Goal: Task Accomplishment & Management: Complete application form

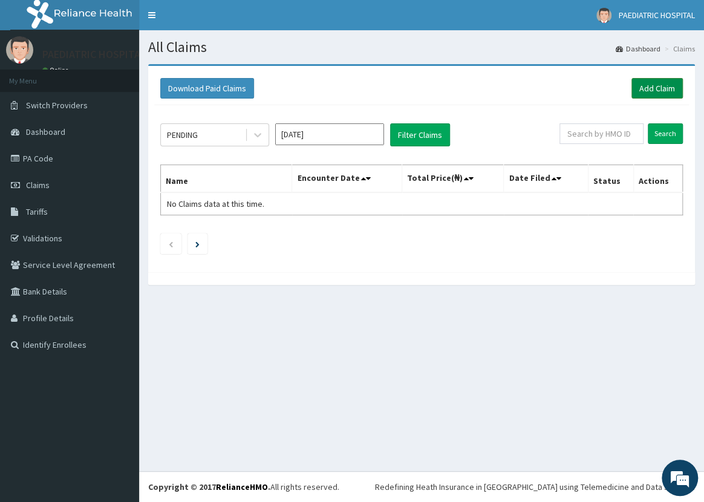
click at [653, 85] on link "Add Claim" at bounding box center [656, 88] width 51 height 21
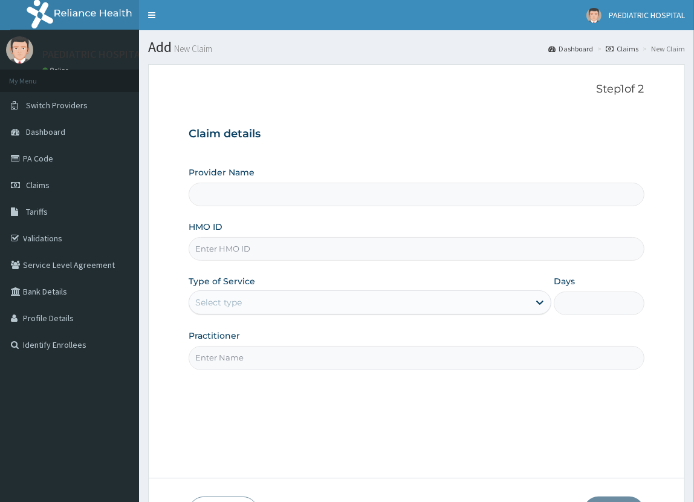
type input "PAEDIATRIC & MATERNAL CARE HOSPITAL"
click at [229, 248] on input "HMO ID" at bounding box center [416, 249] width 455 height 24
type input "BNL/10003/B"
click at [198, 296] on div "Select type" at bounding box center [218, 302] width 47 height 12
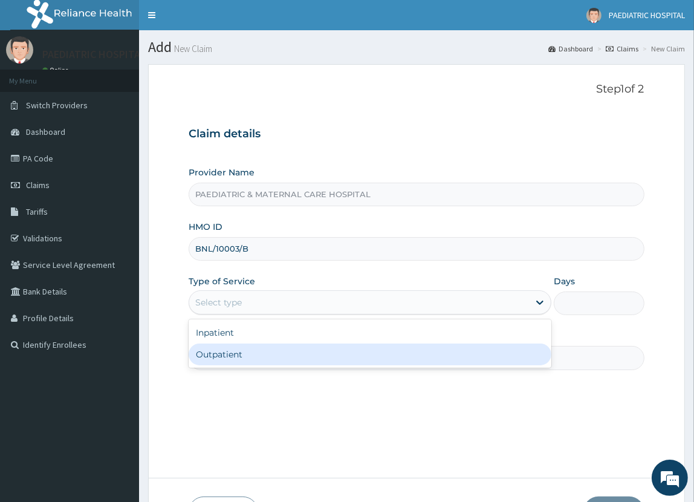
click at [219, 354] on div "Outpatient" at bounding box center [370, 354] width 362 height 22
type input "1"
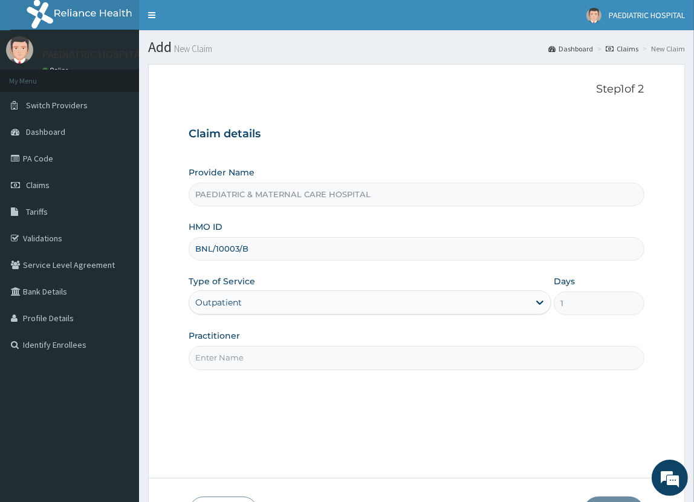
click at [227, 352] on input "Practitioner" at bounding box center [416, 358] width 455 height 24
type input "DR. OMOYE"
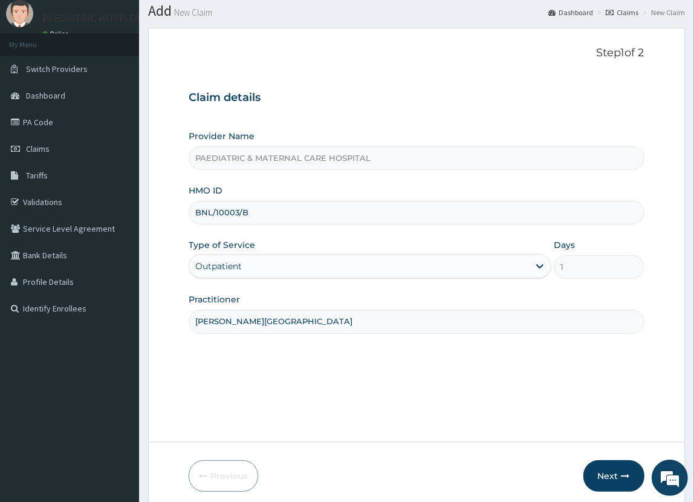
scroll to position [85, 0]
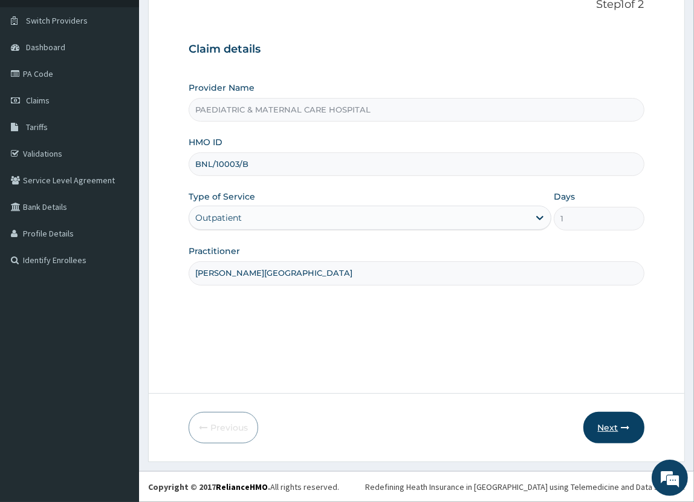
click at [611, 425] on button "Next" at bounding box center [613, 427] width 61 height 31
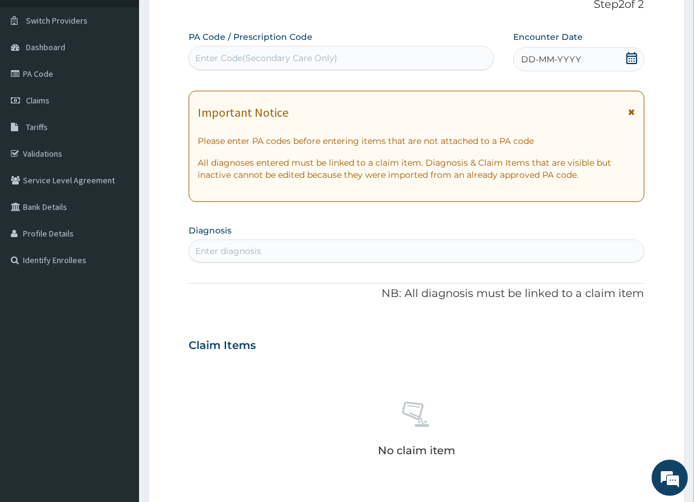
click at [288, 57] on div "Enter Code(Secondary Care Only)" at bounding box center [266, 58] width 142 height 12
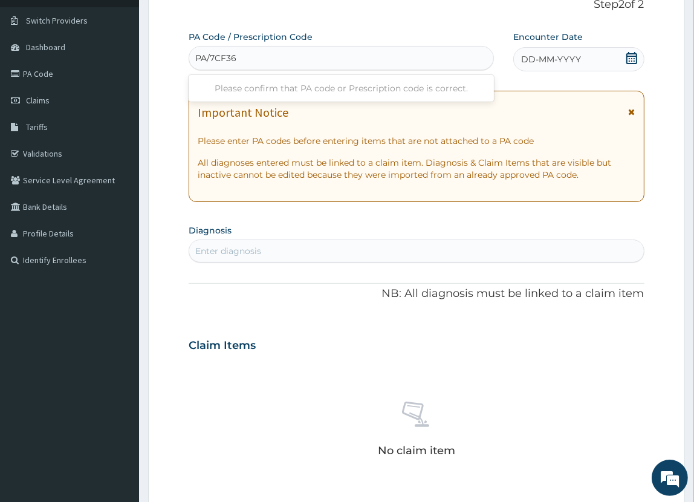
type input "PA/7CF365"
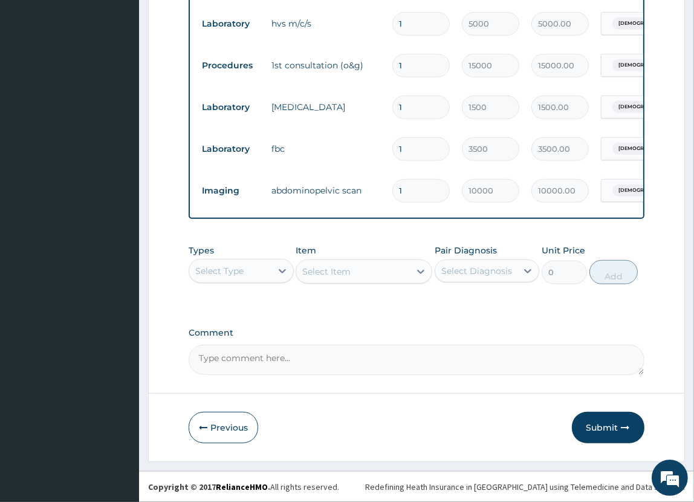
scroll to position [657, 0]
click at [592, 423] on button "Submit" at bounding box center [608, 427] width 73 height 31
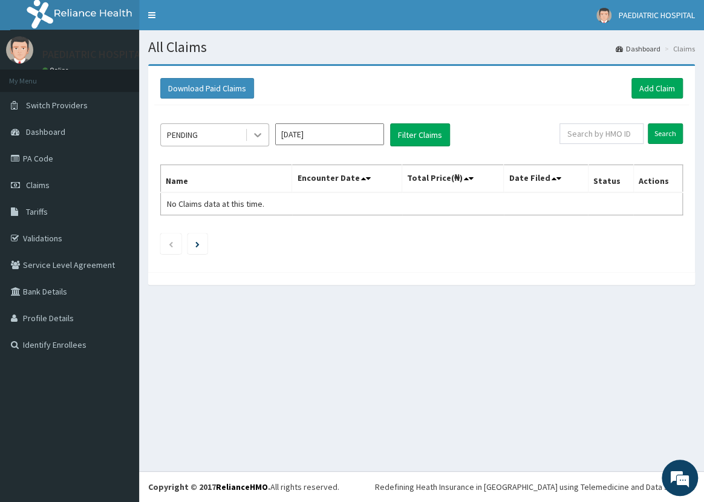
click at [259, 134] on icon at bounding box center [257, 136] width 7 height 4
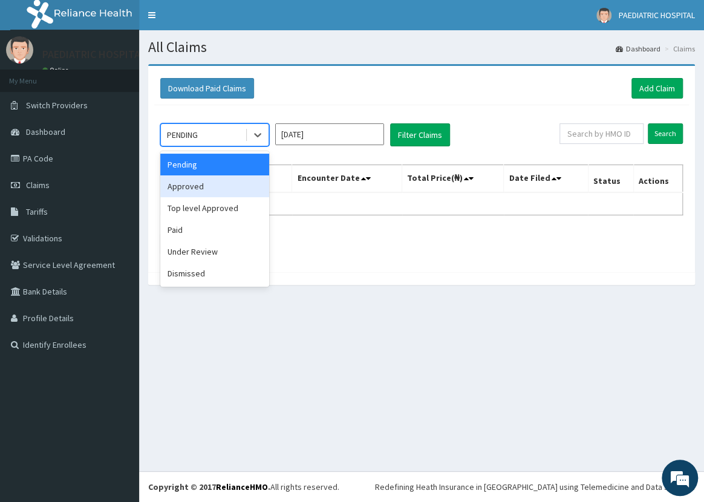
click at [221, 187] on div "Approved" at bounding box center [214, 186] width 109 height 22
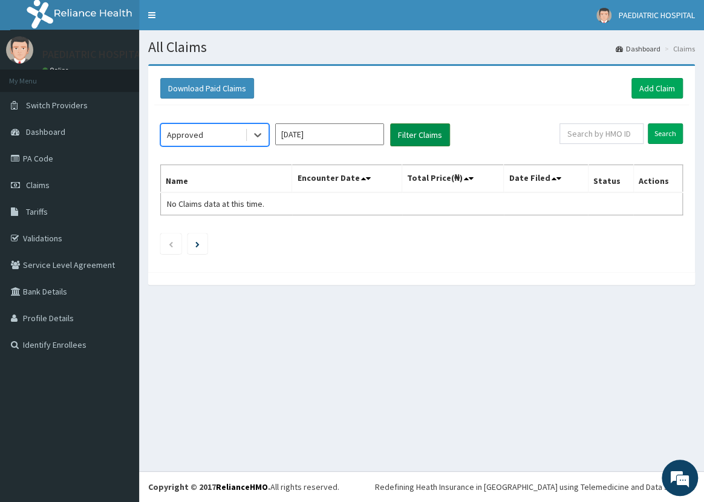
click at [405, 136] on button "Filter Claims" at bounding box center [420, 134] width 60 height 23
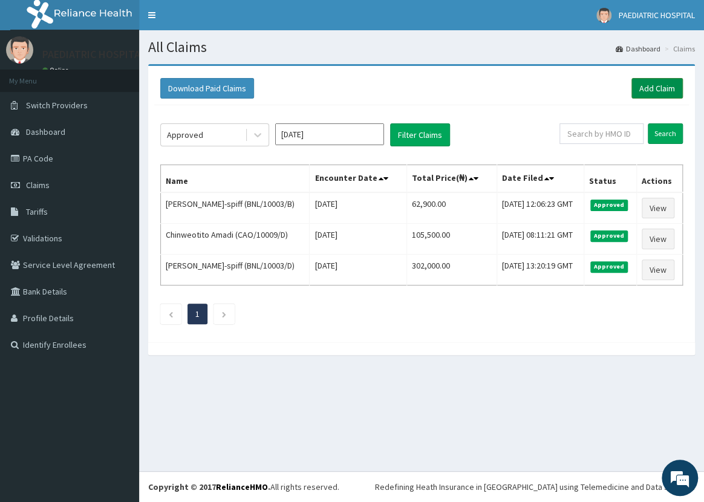
click at [641, 88] on link "Add Claim" at bounding box center [656, 88] width 51 height 21
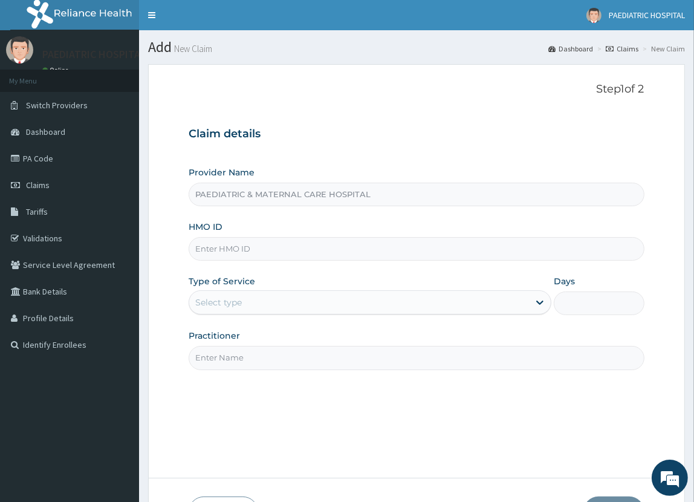
type input "PAEDIATRIC & MATERNAL CARE HOSPITAL"
click at [242, 247] on input "HMO ID" at bounding box center [416, 249] width 455 height 24
type input "BNL/10003/C"
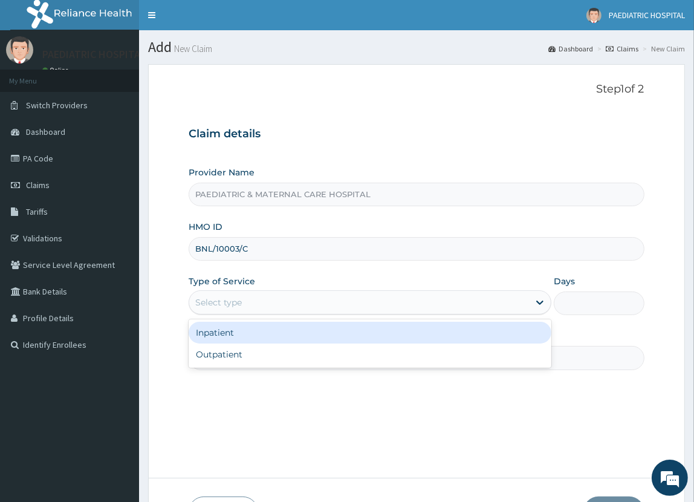
click at [239, 300] on div "Select type" at bounding box center [218, 302] width 47 height 12
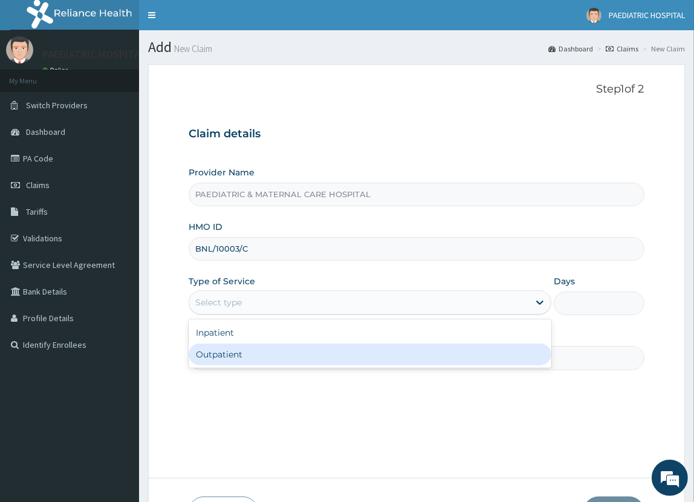
click at [226, 354] on div "Outpatient" at bounding box center [370, 354] width 362 height 22
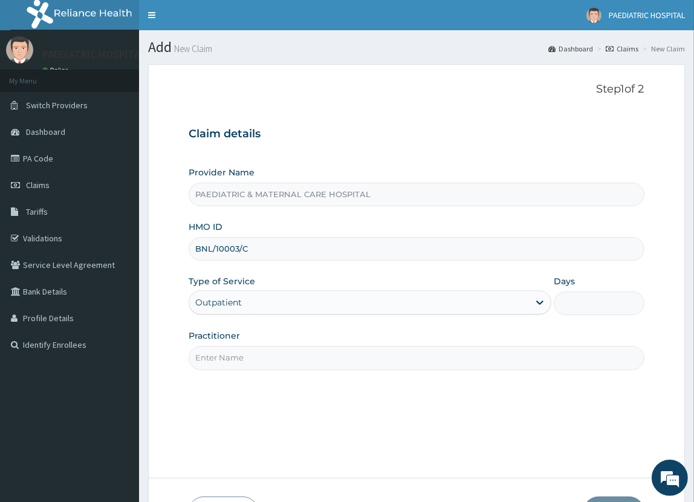
type input "1"
click at [230, 357] on input "Practitioner" at bounding box center [416, 358] width 455 height 24
type input "DR. LAURETA"
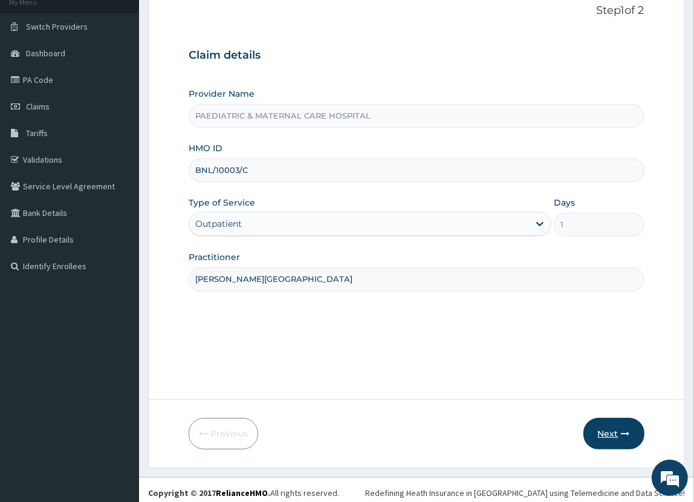
scroll to position [85, 0]
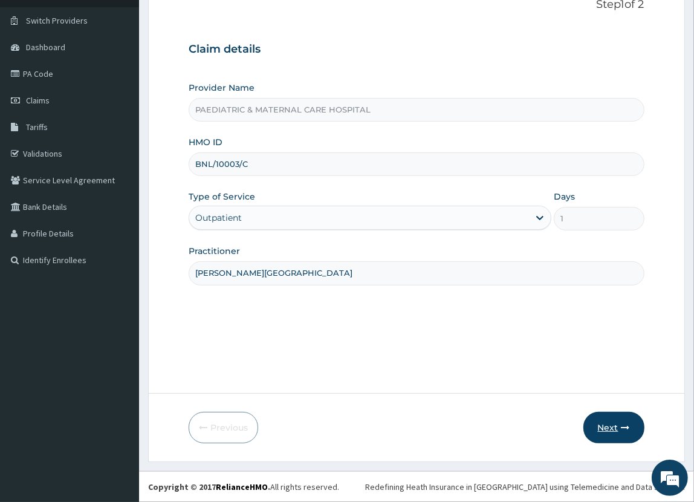
click at [608, 426] on button "Next" at bounding box center [613, 427] width 61 height 31
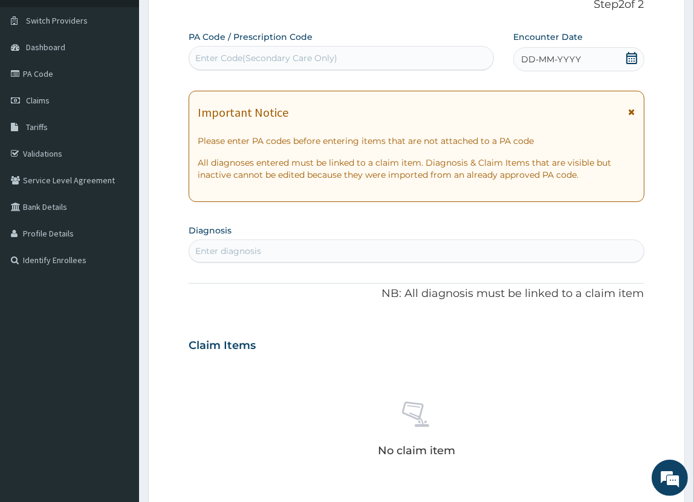
scroll to position [0, 0]
click at [290, 52] on div "Enter Code(Secondary Care Only)" at bounding box center [266, 58] width 142 height 12
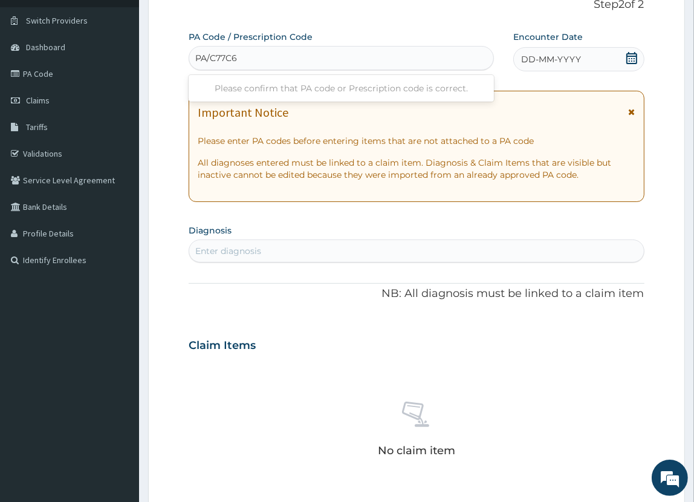
type input "PA/C77C65"
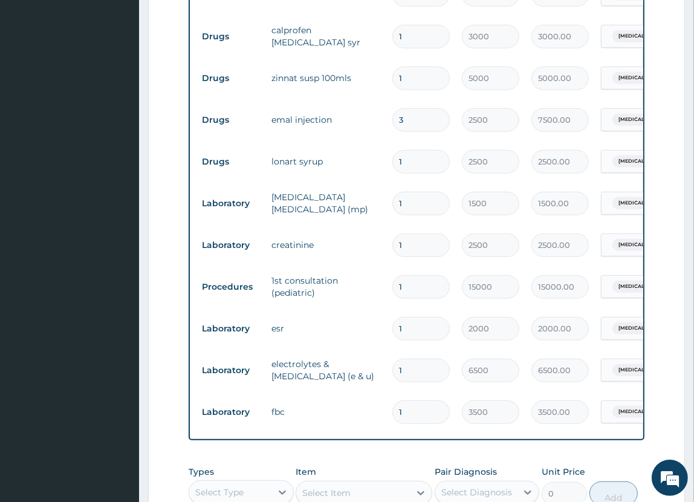
scroll to position [671, 0]
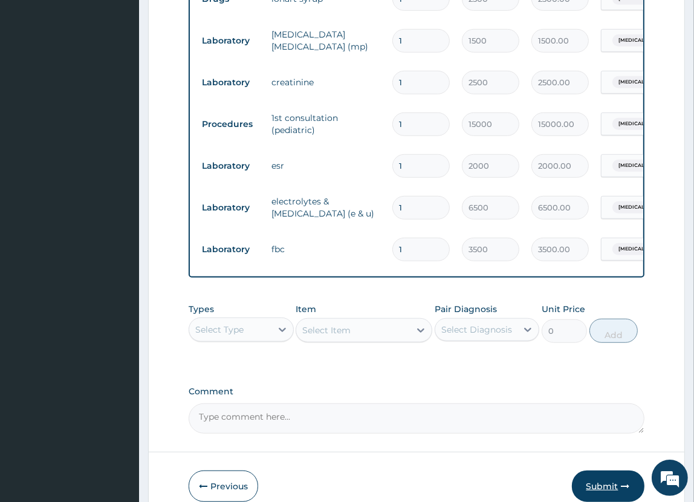
click at [609, 491] on button "Submit" at bounding box center [608, 485] width 73 height 31
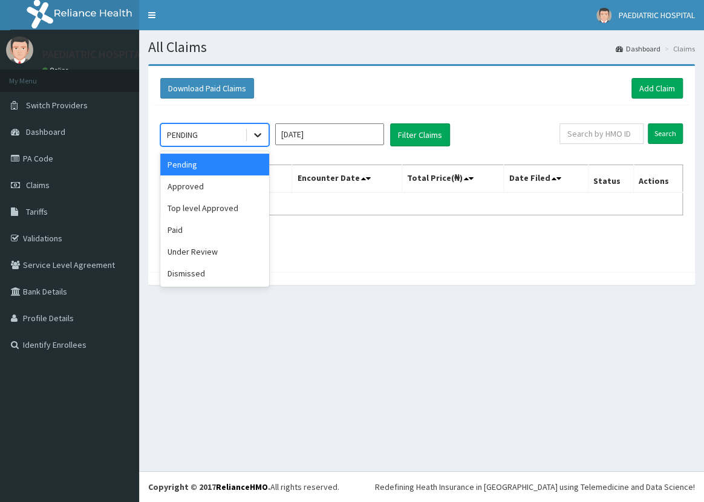
click at [262, 132] on icon at bounding box center [257, 135] width 12 height 12
click at [192, 186] on div "Approved" at bounding box center [214, 186] width 109 height 22
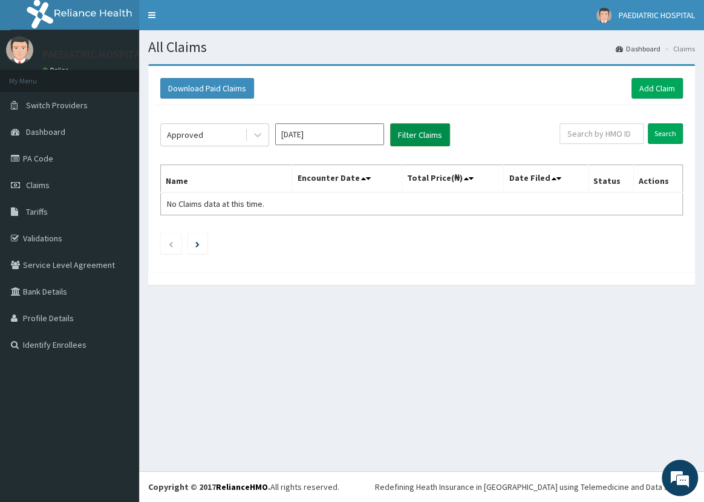
click at [417, 138] on button "Filter Claims" at bounding box center [420, 134] width 60 height 23
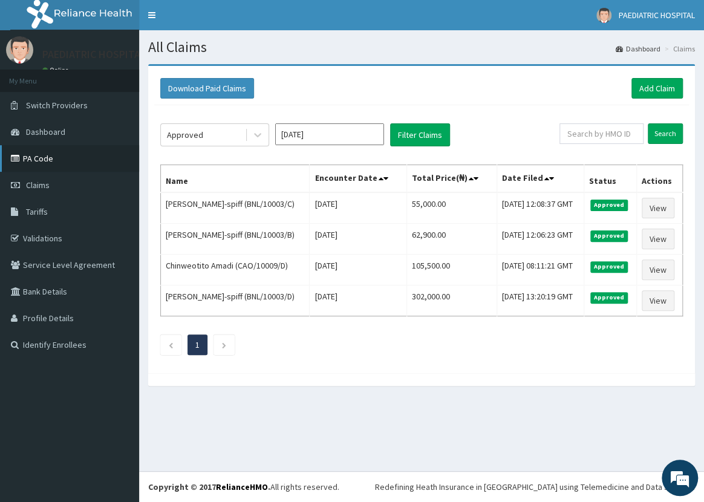
click at [59, 157] on link "PA Code" at bounding box center [69, 158] width 139 height 27
